Goal: Transaction & Acquisition: Register for event/course

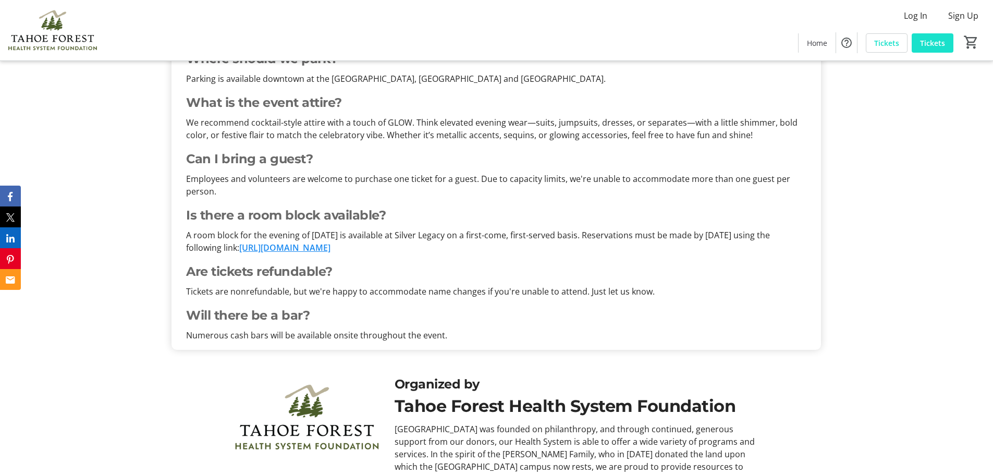
scroll to position [938, 0]
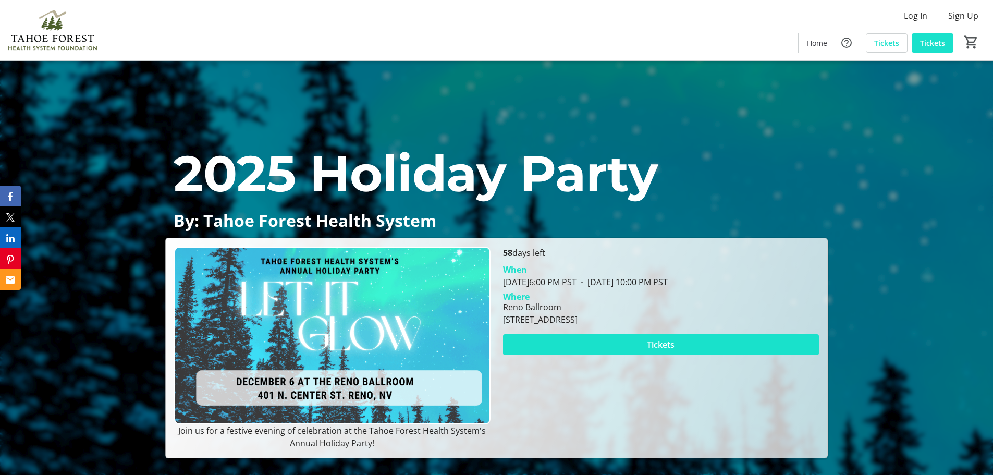
click at [617, 413] on div "58 days left When December 6, 2025 6:00 PM PST - December 6, 2025 10:00 PM PST …" at bounding box center [661, 347] width 328 height 203
click at [634, 345] on span at bounding box center [661, 344] width 316 height 25
